Goal: Task Accomplishment & Management: Manage account settings

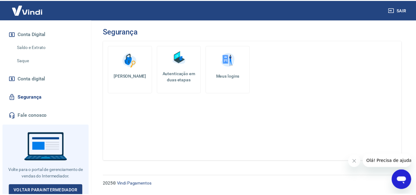
scroll to position [201, 0]
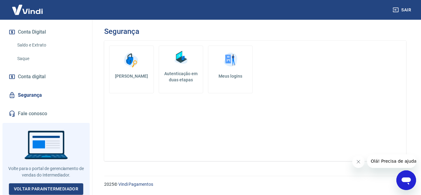
click at [181, 72] on h5 "Autenticação em duas etapas" at bounding box center [180, 77] width 39 height 12
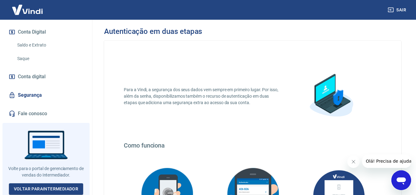
click at [43, 99] on link "Segurança" at bounding box center [45, 95] width 77 height 14
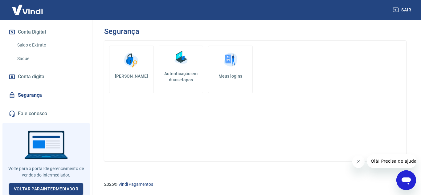
click at [186, 73] on h5 "Autenticação em duas etapas" at bounding box center [180, 77] width 39 height 12
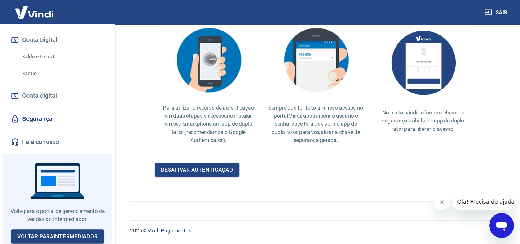
scroll to position [152, 0]
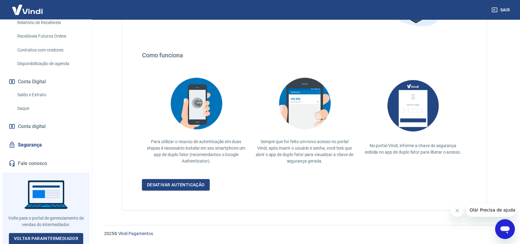
drag, startPoint x: 403, startPoint y: 1, endPoint x: 319, endPoint y: 188, distance: 204.9
click at [319, 188] on div "Desativar autenticação" at bounding box center [304, 184] width 325 height 11
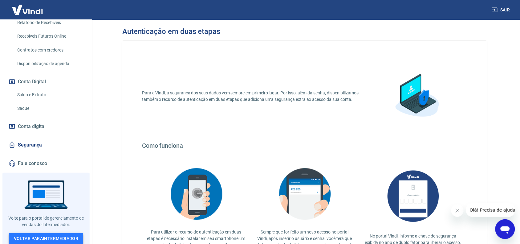
click at [55, 195] on link "Voltar para Intermediador" at bounding box center [46, 238] width 75 height 11
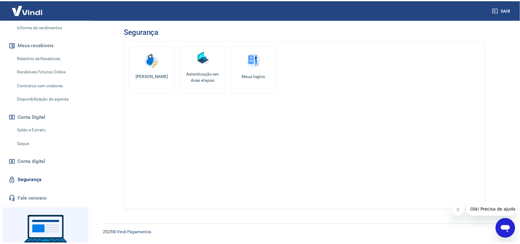
scroll to position [152, 0]
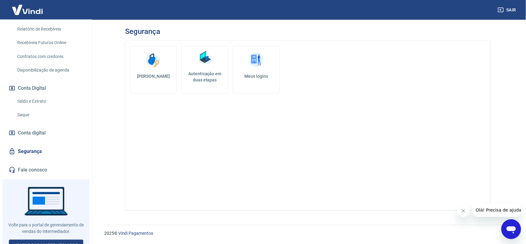
click at [250, 85] on link "Meus logins" at bounding box center [256, 70] width 47 height 48
click at [202, 63] on img at bounding box center [205, 57] width 18 height 18
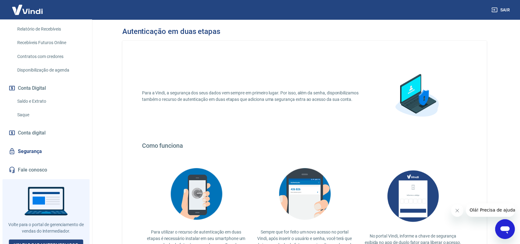
scroll to position [39, 0]
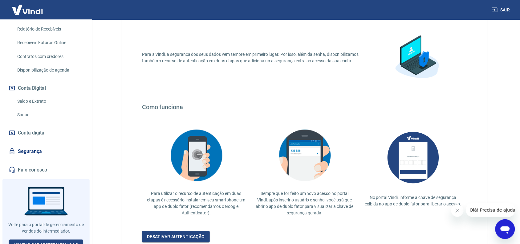
click at [204, 162] on img at bounding box center [196, 155] width 62 height 60
click at [293, 160] on img at bounding box center [305, 155] width 62 height 60
click at [394, 166] on img at bounding box center [413, 157] width 62 height 64
click at [395, 166] on img at bounding box center [413, 157] width 62 height 64
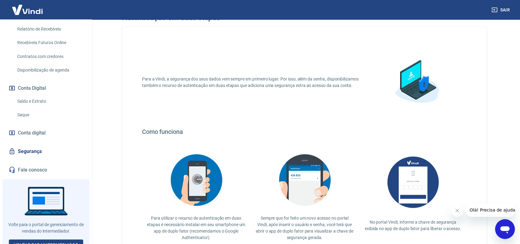
scroll to position [0, 0]
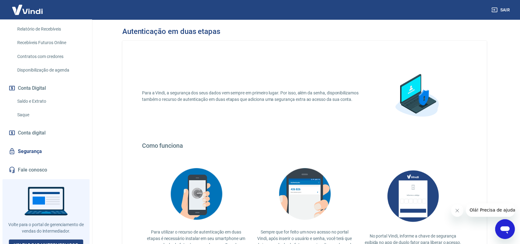
click at [345, 105] on div "Para a Vindi, a segurança dos seus dados vem sempre em primeiro lugar. Por isso…" at bounding box center [304, 95] width 325 height 71
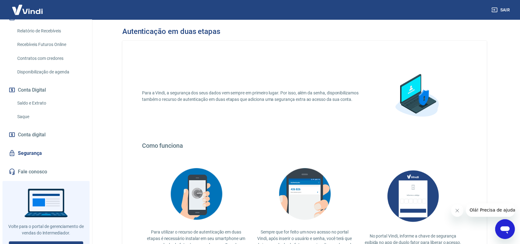
scroll to position [152, 0]
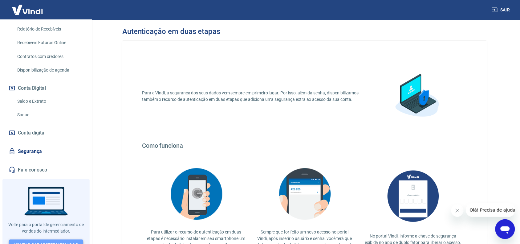
click at [39, 239] on link "Voltar para Intermediador" at bounding box center [46, 244] width 75 height 11
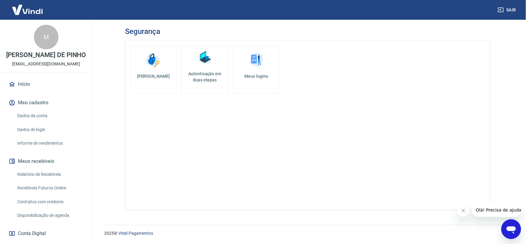
click at [41, 130] on link "Dados de login" at bounding box center [50, 129] width 70 height 13
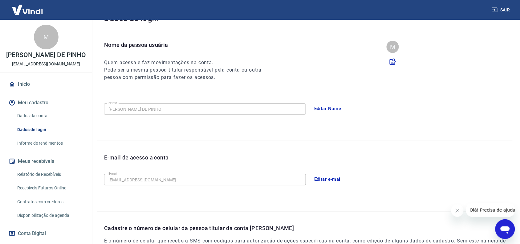
scroll to position [151, 0]
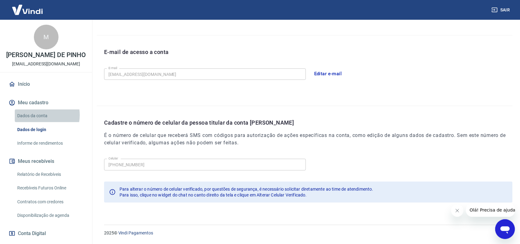
click at [38, 115] on link "Dados da conta" at bounding box center [50, 115] width 70 height 13
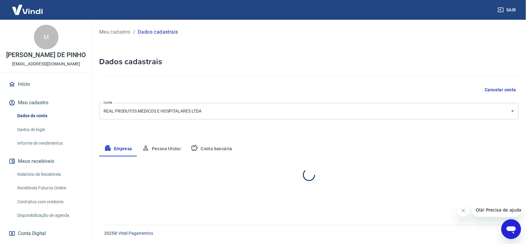
select select "RJ"
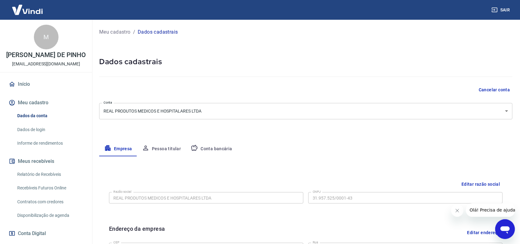
click at [38, 145] on link "Informe de rendimentos" at bounding box center [50, 143] width 70 height 13
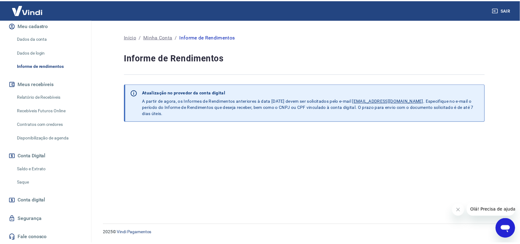
scroll to position [116, 0]
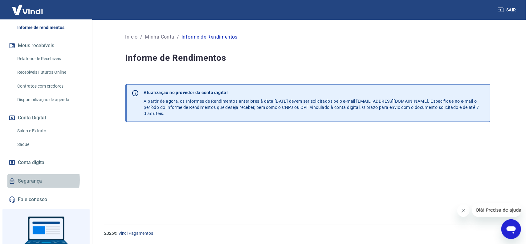
click at [29, 180] on link "Segurança" at bounding box center [45, 181] width 77 height 14
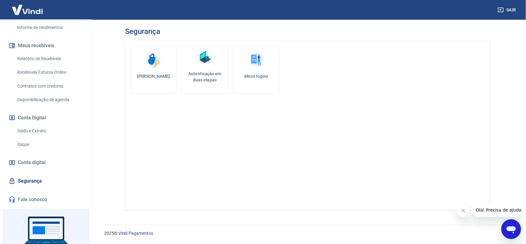
click at [167, 83] on link "[PERSON_NAME]" at bounding box center [153, 70] width 47 height 48
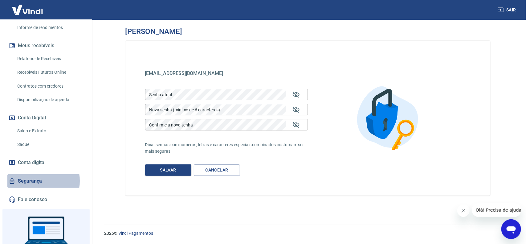
click at [33, 181] on link "Segurança" at bounding box center [45, 181] width 77 height 14
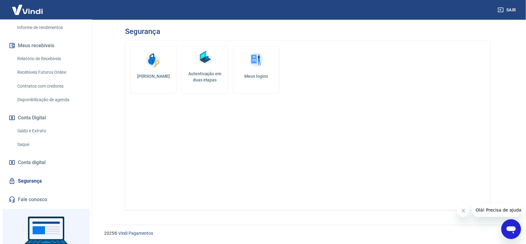
click at [213, 73] on h5 "Autenticação em duas etapas" at bounding box center [204, 77] width 41 height 12
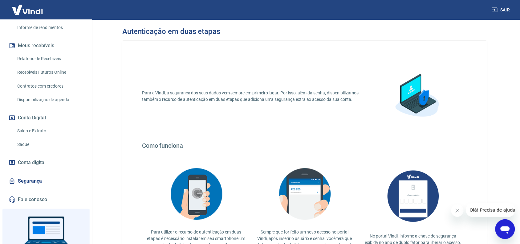
click at [415, 88] on img at bounding box center [417, 96] width 62 height 62
click at [412, 88] on img at bounding box center [417, 96] width 62 height 62
click at [294, 91] on p "Para a Vindi, a segurança dos seus dados vem sempre em primeiro lugar. Por isso…" at bounding box center [254, 96] width 224 height 13
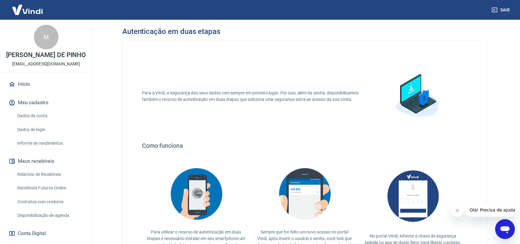
click at [43, 128] on link "Dados de login" at bounding box center [50, 129] width 70 height 13
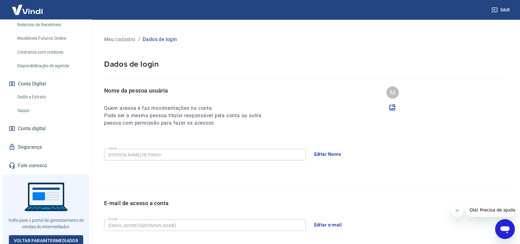
scroll to position [152, 0]
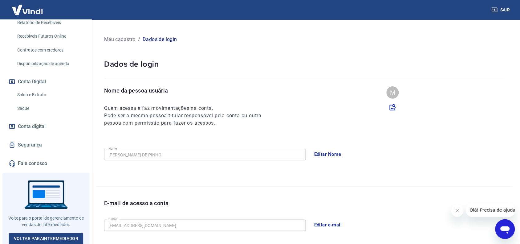
click at [41, 142] on link "Segurança" at bounding box center [45, 145] width 77 height 14
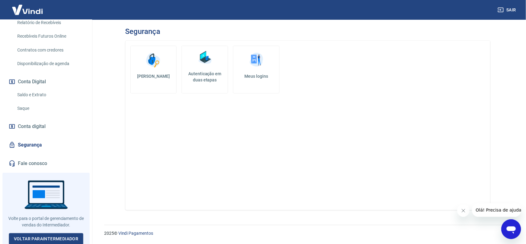
click at [213, 63] on img at bounding box center [205, 57] width 18 height 18
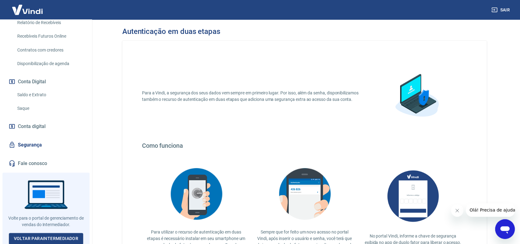
click at [501, 11] on button "Sair" at bounding box center [501, 9] width 22 height 11
